Goal: Transaction & Acquisition: Purchase product/service

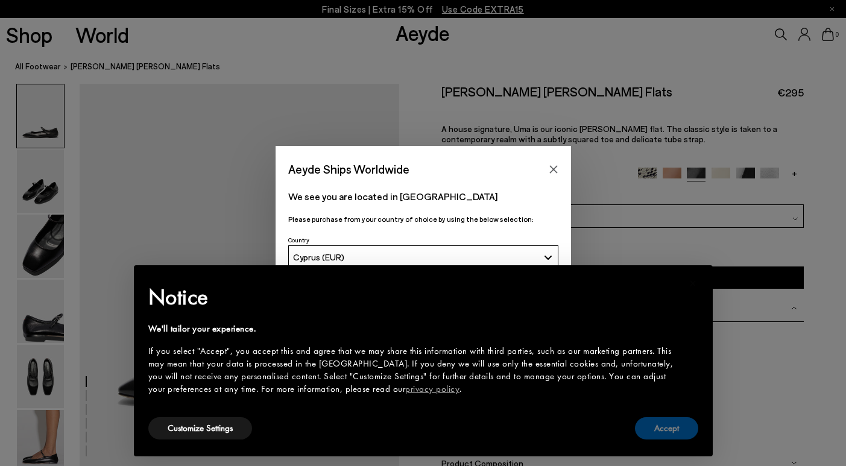
click at [665, 426] on button "Accept" at bounding box center [666, 428] width 63 height 22
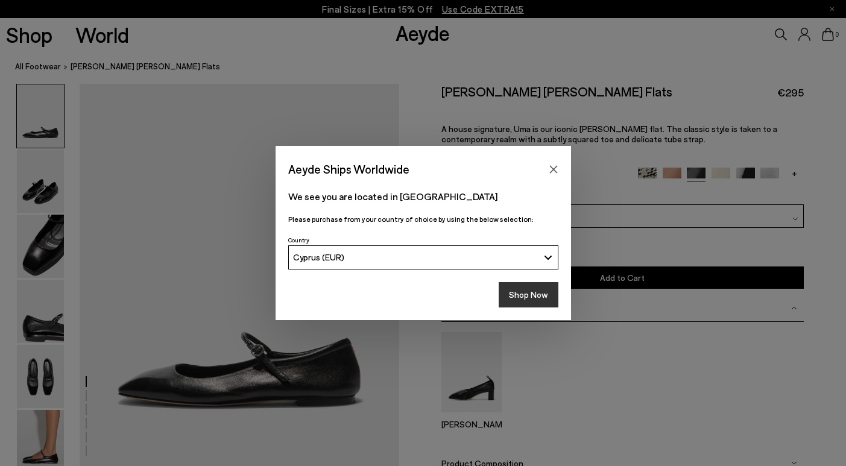
click at [544, 294] on button "Shop Now" at bounding box center [528, 294] width 60 height 25
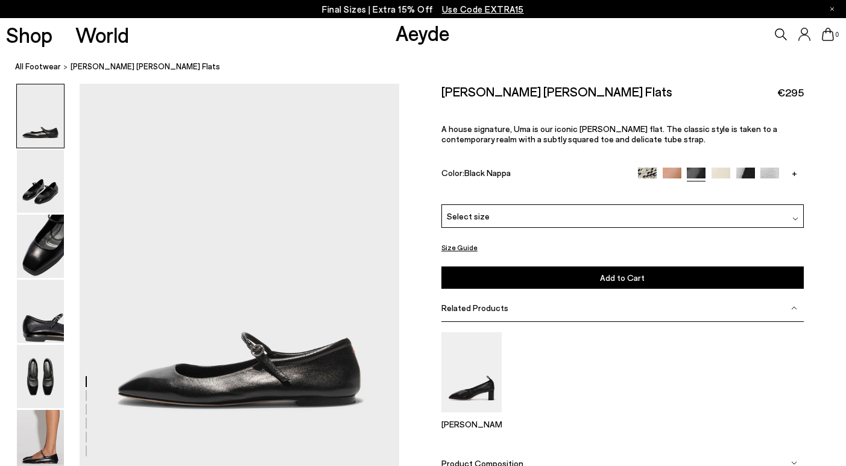
click at [416, 36] on link "Aeyde" at bounding box center [422, 32] width 54 height 25
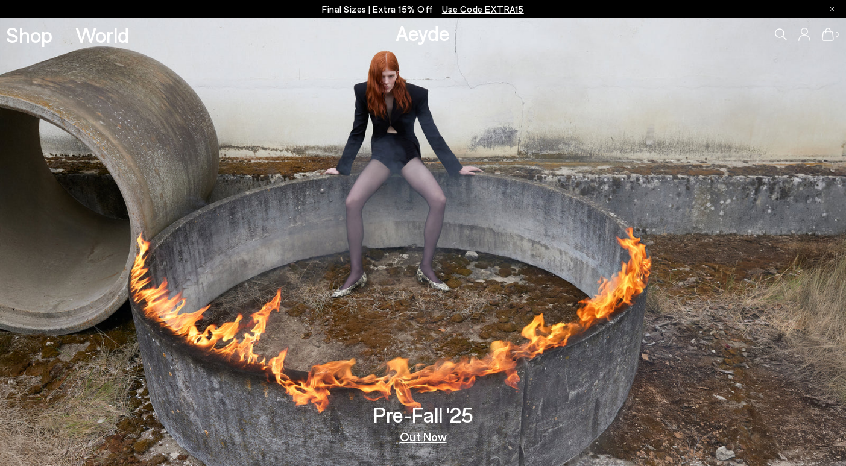
click at [338, 10] on p "Final Sizes | Extra 15% Off Use Code EXTRA15" at bounding box center [423, 9] width 202 height 15
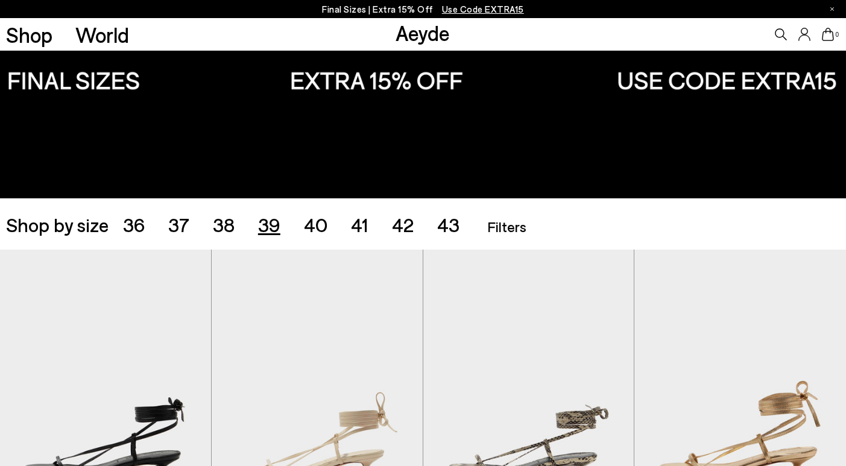
click at [265, 231] on span "39" at bounding box center [269, 224] width 22 height 23
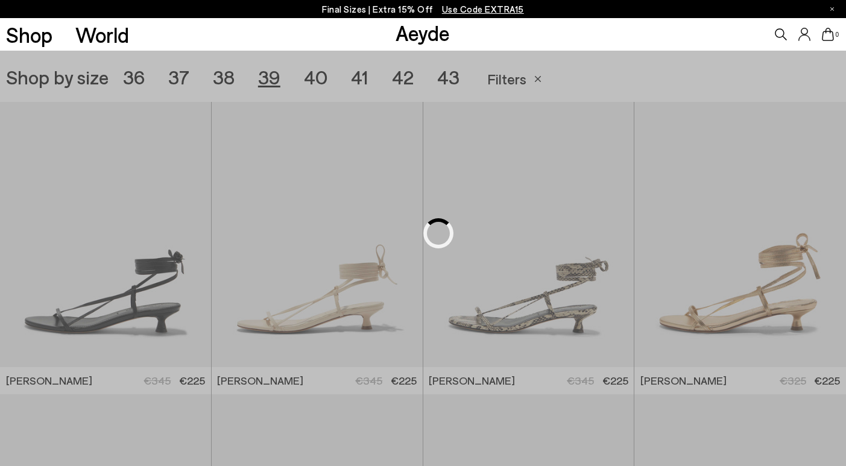
scroll to position [281, 0]
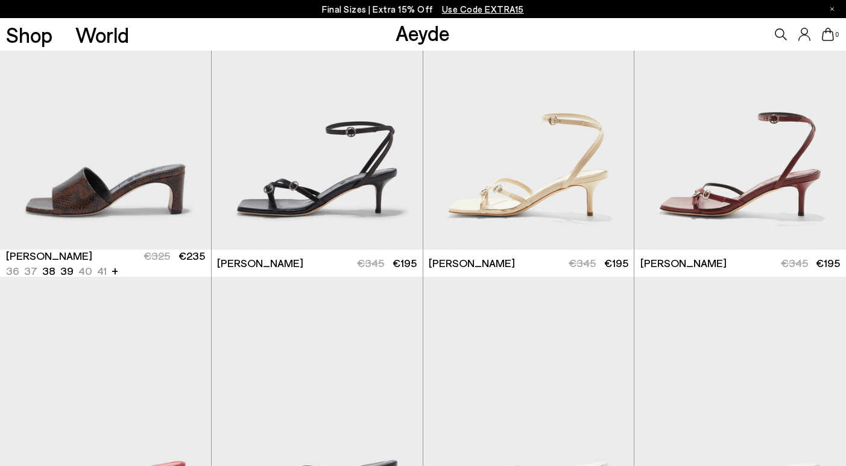
scroll to position [662, 0]
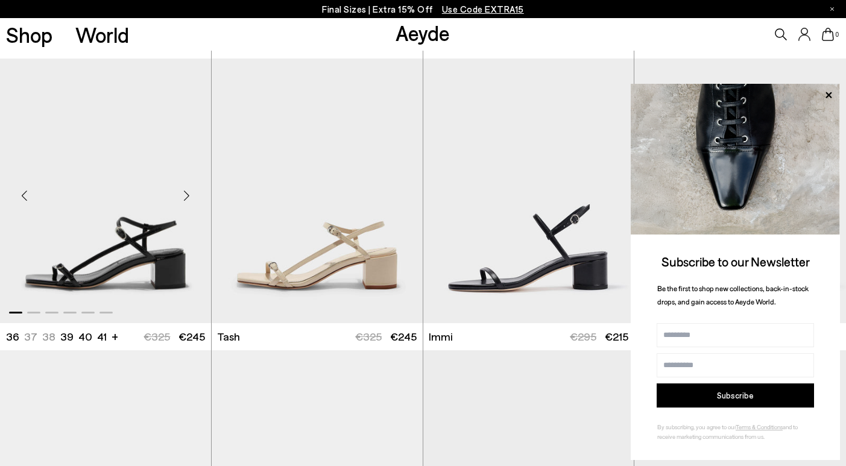
scroll to position [2034, 0]
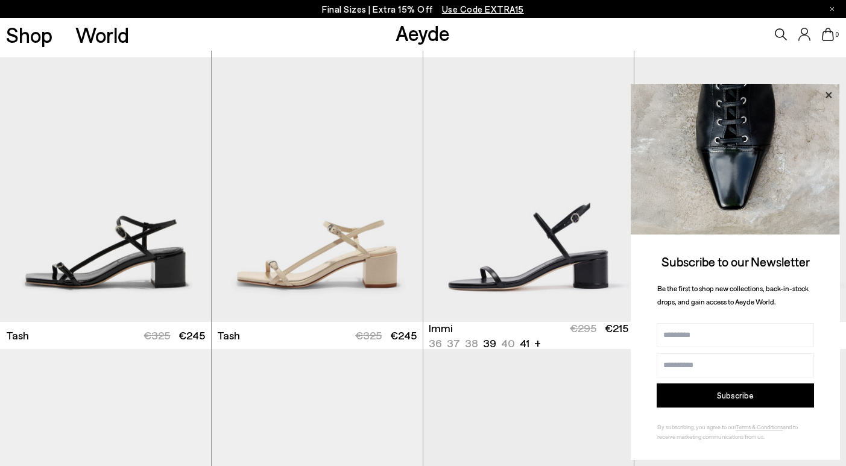
click at [825, 92] on icon at bounding box center [828, 95] width 16 height 16
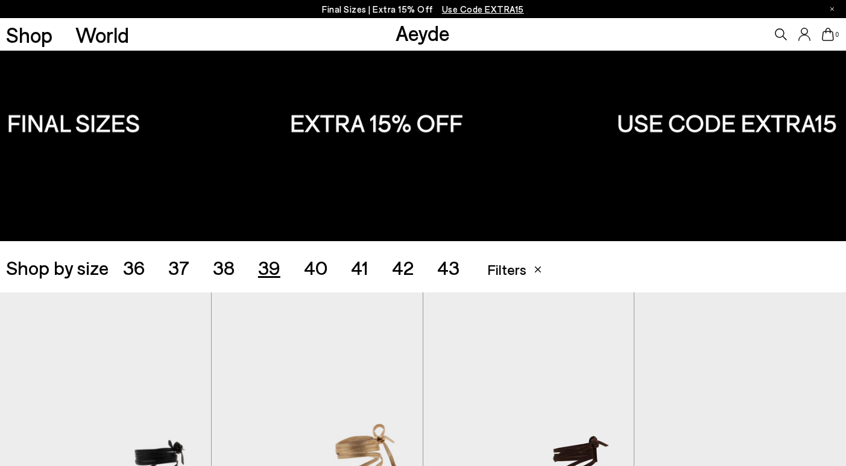
scroll to position [48, 0]
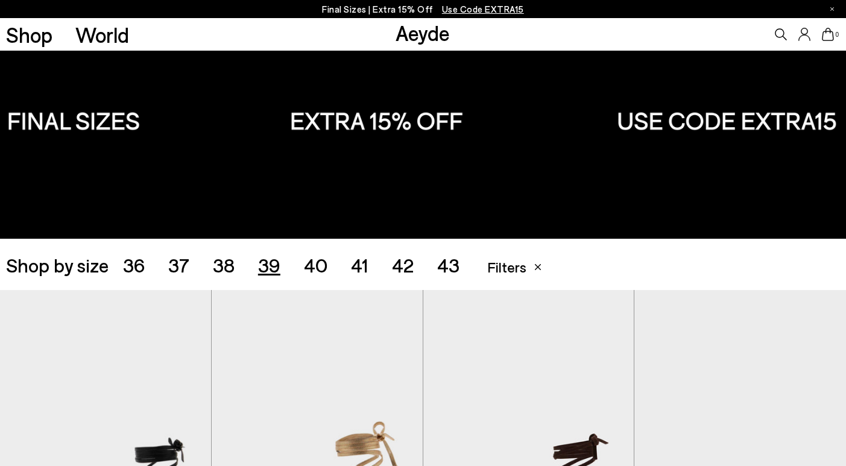
click at [224, 264] on span "38" at bounding box center [224, 264] width 22 height 23
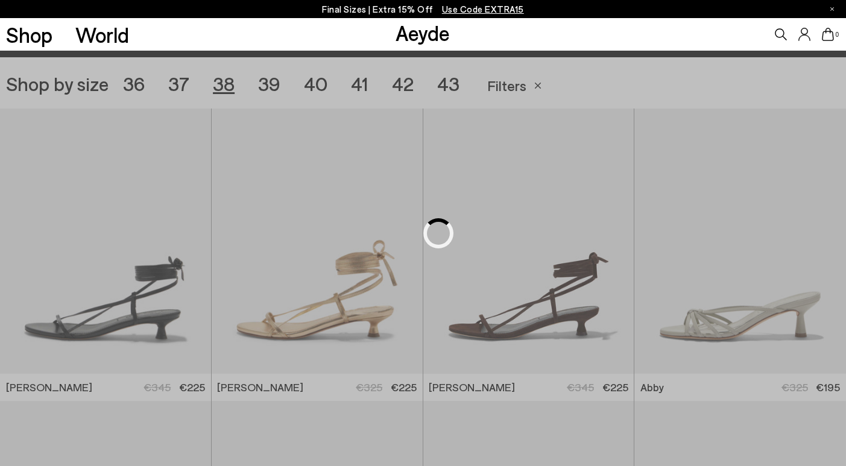
scroll to position [236, 0]
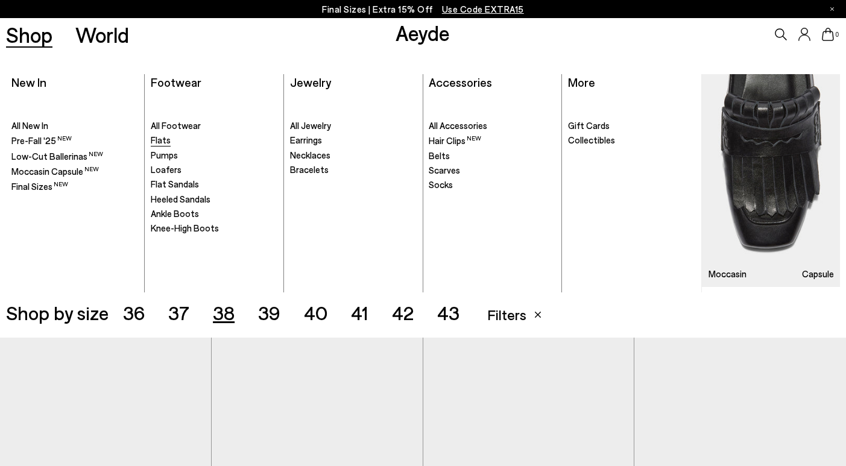
click at [162, 139] on span "Flats" at bounding box center [161, 139] width 20 height 11
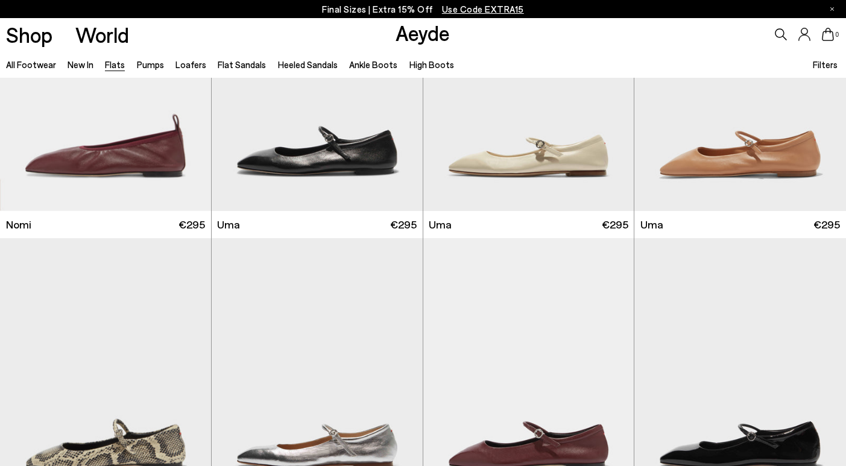
scroll to position [733, 0]
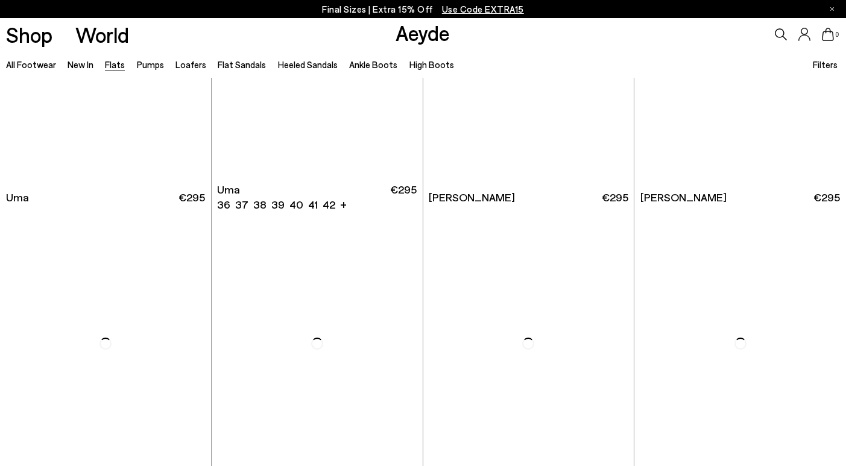
scroll to position [5128, 0]
